Goal: Task Accomplishment & Management: Manage account settings

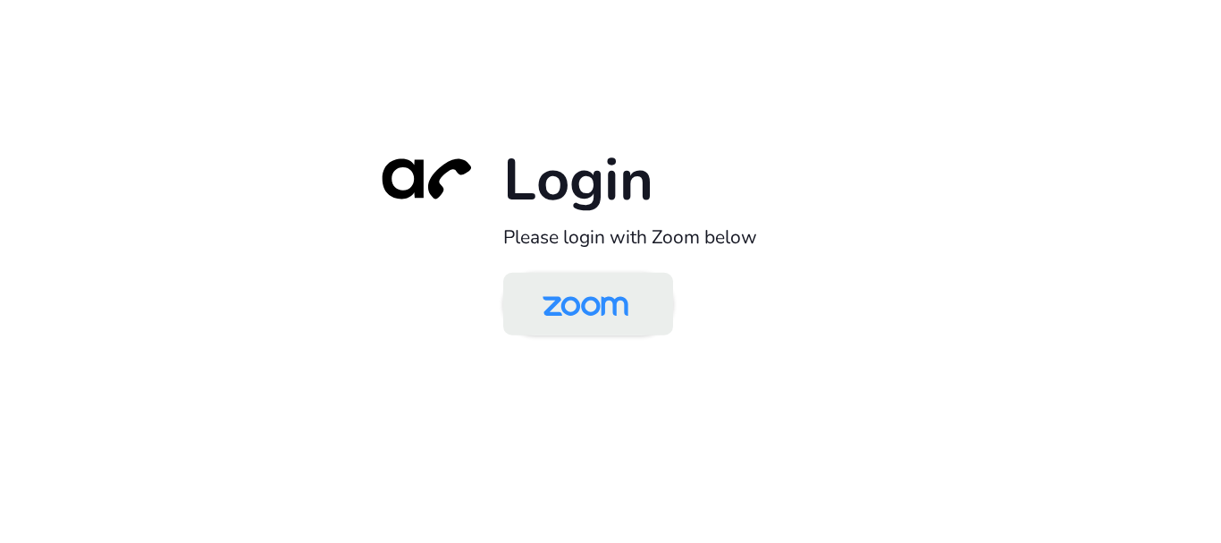
click at [615, 297] on img at bounding box center [585, 305] width 123 height 58
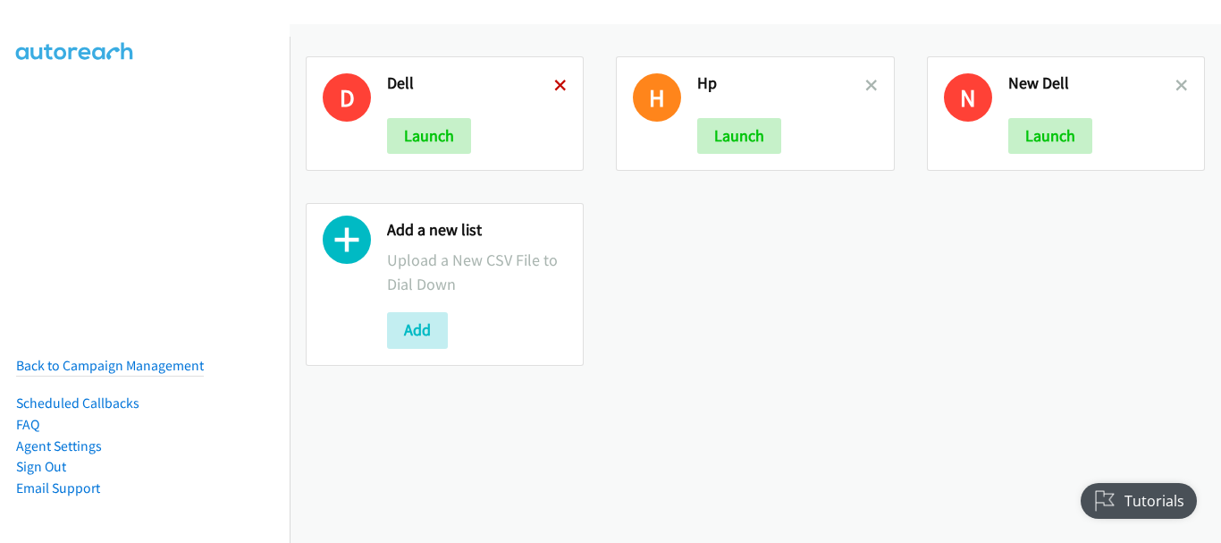
click at [561, 83] on icon at bounding box center [560, 86] width 13 height 13
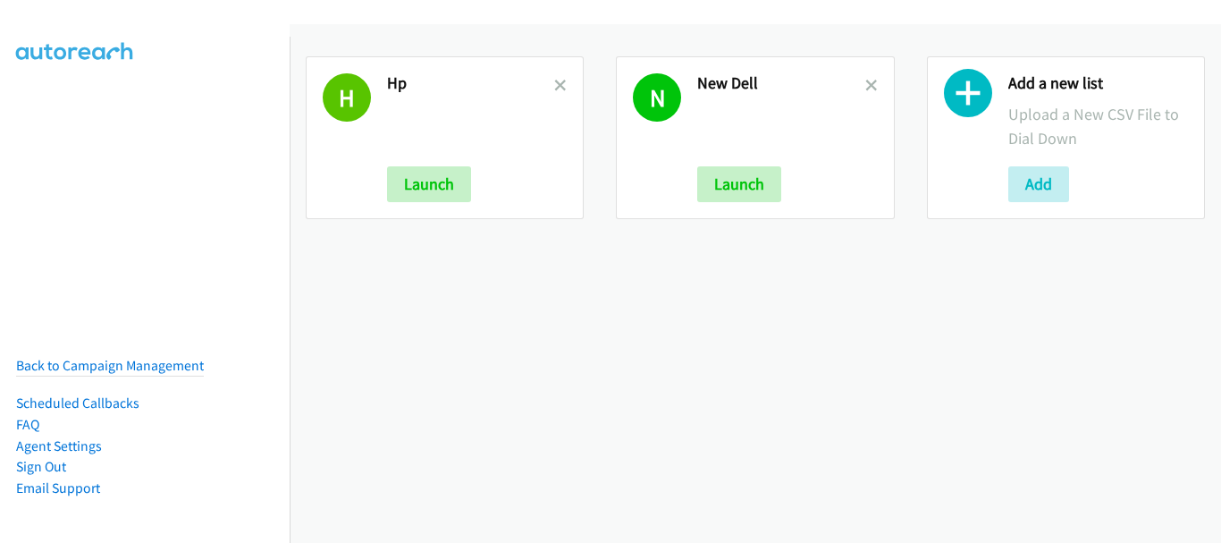
click at [561, 83] on icon at bounding box center [560, 86] width 13 height 13
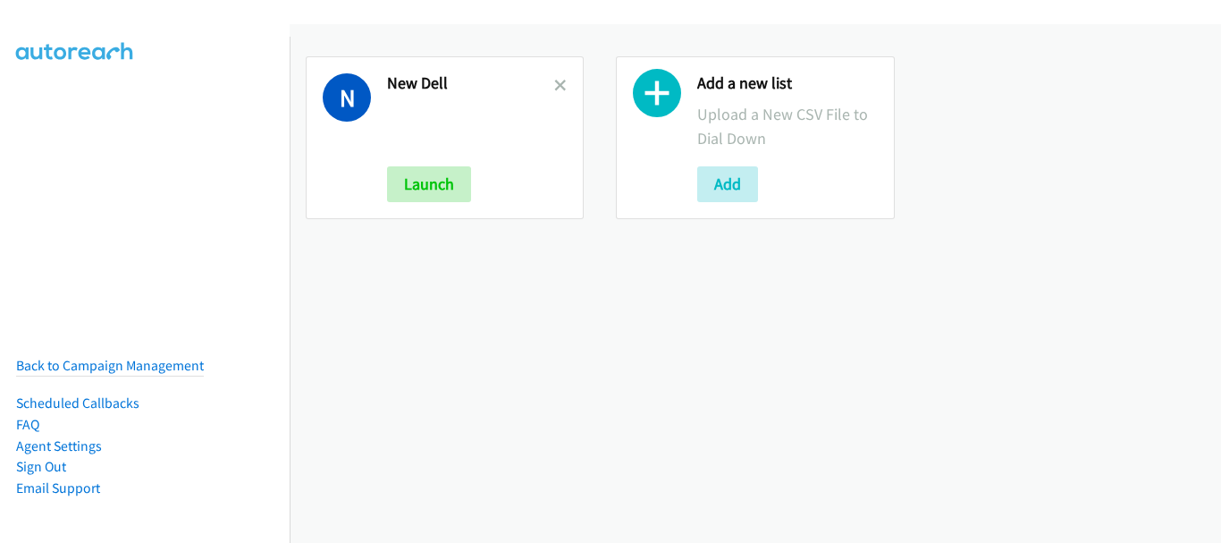
click at [561, 83] on icon at bounding box center [560, 86] width 13 height 13
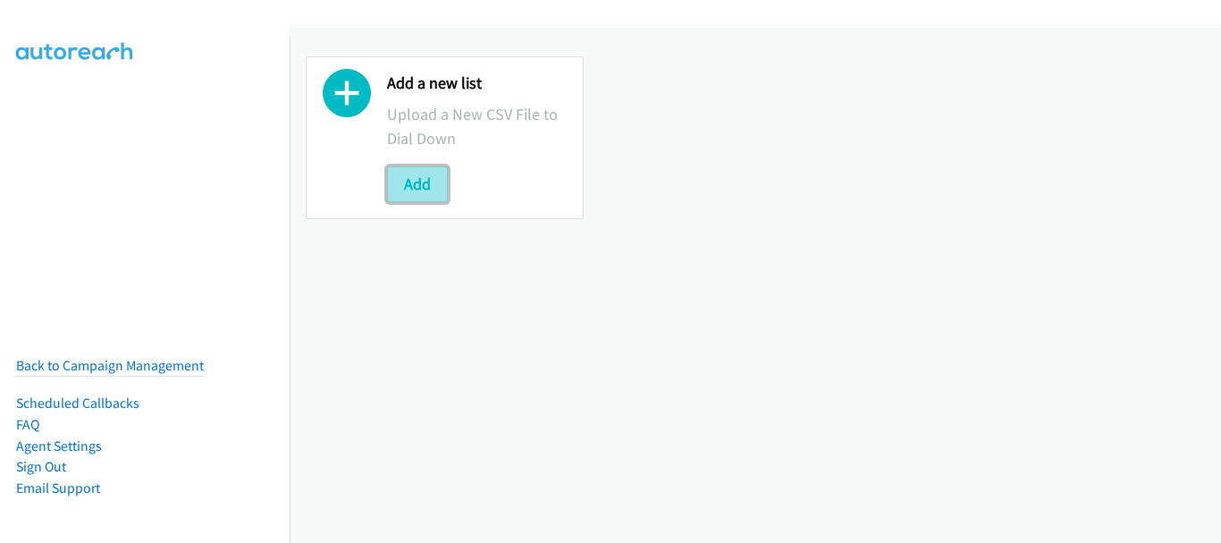
click at [409, 192] on button "Add" at bounding box center [417, 184] width 61 height 36
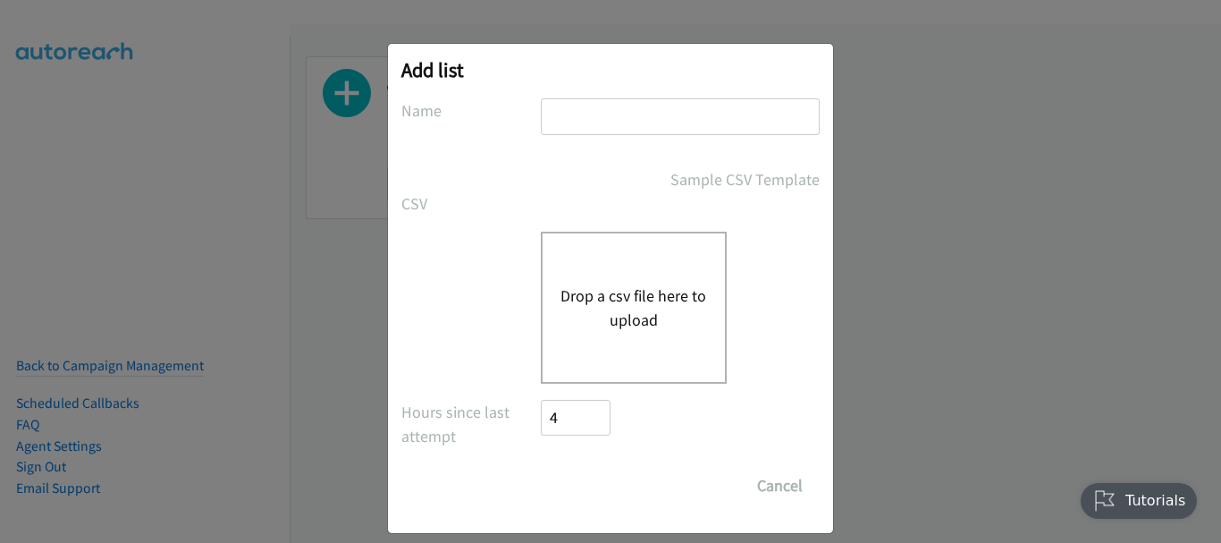
click at [532, 127] on div "Name" at bounding box center [610, 124] width 418 height 53
click at [554, 127] on input "text" at bounding box center [680, 116] width 279 height 37
type input "HP"
click at [565, 322] on button "Drop a csv file here to upload" at bounding box center [634, 307] width 147 height 48
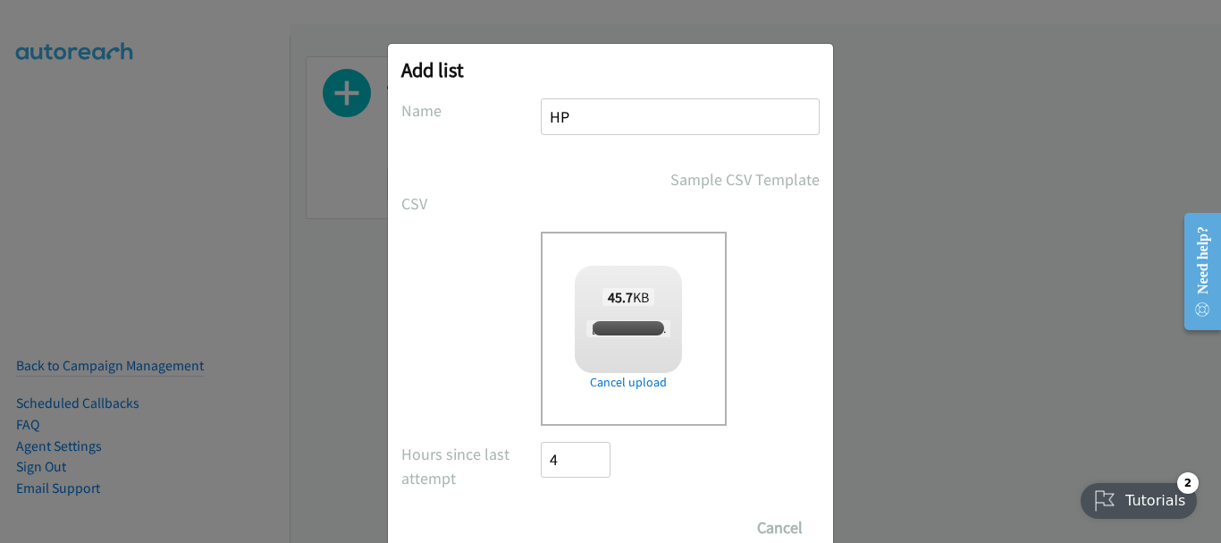
checkbox input "true"
click at [597, 510] on input "Save List" at bounding box center [588, 528] width 94 height 36
